Goal: Task Accomplishment & Management: Manage account settings

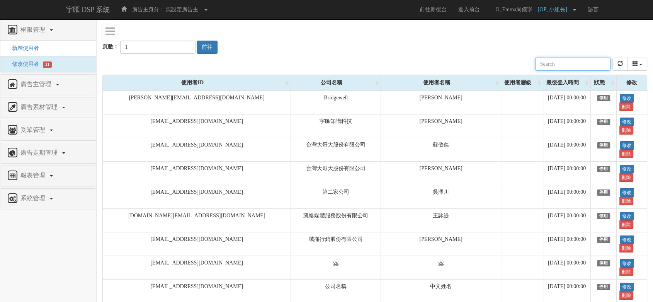
click at [578, 63] on input "text" at bounding box center [572, 64] width 75 height 13
type input "ㄗ"
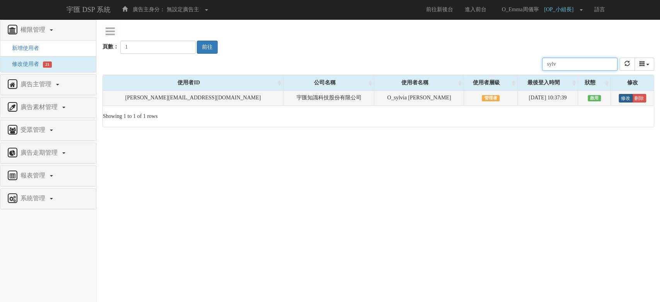
type input "sylv"
click at [618, 99] on link "修改" at bounding box center [625, 98] width 14 height 9
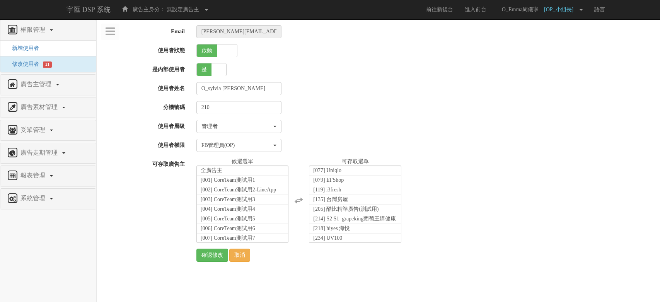
select select "Manager"
select select "16"
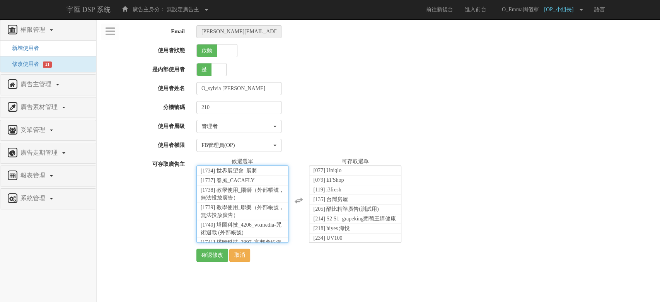
click at [256, 256] on span "[1742] 教學使用_91App（外部帳號，無法投放廣告）" at bounding box center [239, 263] width 77 height 14
click at [254, 255] on li "[1741] 塔圖科技_3997_富邦產線汽車險 (外部帳號)" at bounding box center [243, 263] width 92 height 17
click at [264, 255] on li "[1740] 塔圖科技_4206_wxmedia-咒術迴戰 (外部帳號)" at bounding box center [243, 263] width 92 height 17
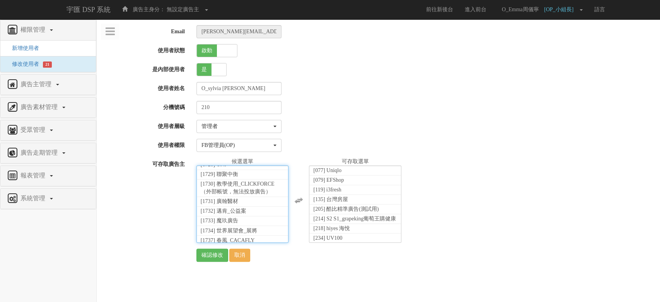
click at [260, 262] on li "[1739] 教學使用_聯樂（外部帳號，無法投放廣告）" at bounding box center [243, 270] width 92 height 17
click at [263, 262] on li "[1738] 教學使用_陽獅（外部帳號，無法投放廣告）" at bounding box center [243, 270] width 92 height 17
click at [260, 259] on span "[1730] 教學使用_CLICKFORCE（外部帳號，無法投放廣告）" at bounding box center [238, 266] width 74 height 14
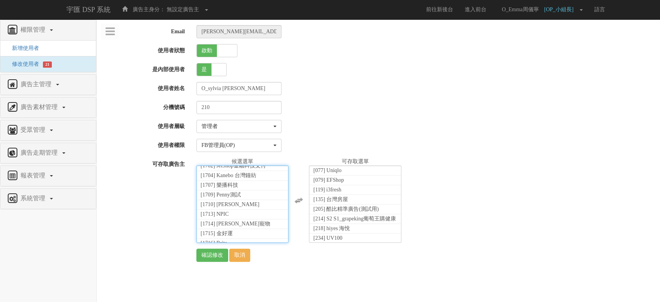
click at [257, 259] on span "[1718] 教學使用_TAmedia（外部帳號，無法投放廣告）" at bounding box center [242, 266] width 82 height 14
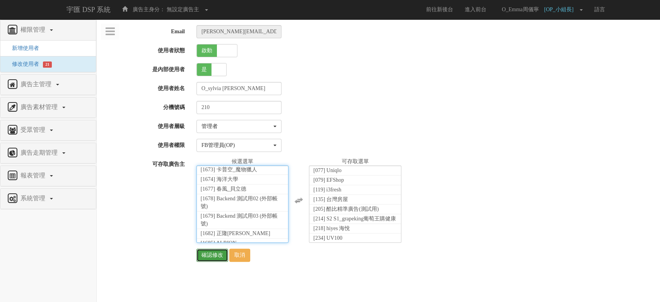
click at [213, 253] on input "確認修改" at bounding box center [212, 255] width 32 height 13
click at [657, 145] on div "請選擇一個使用者層級 標準AM 標準研究員 PD FB管理員(含AM) FB管理員(OP) 業務一_ 主管 GuestPM GYM_AM 業務一_ 業務 業務…" at bounding box center [425, 145] width 469 height 13
click at [443, 139] on div "請選擇一個使用者層級 標準AM 標準研究員 PD FB管理員(含AM) FB管理員(OP) 業務一_ 主管 GuestPM GYM_AM 業務一_ 業務 業務…" at bounding box center [425, 145] width 469 height 13
